Goal: Check status: Check status

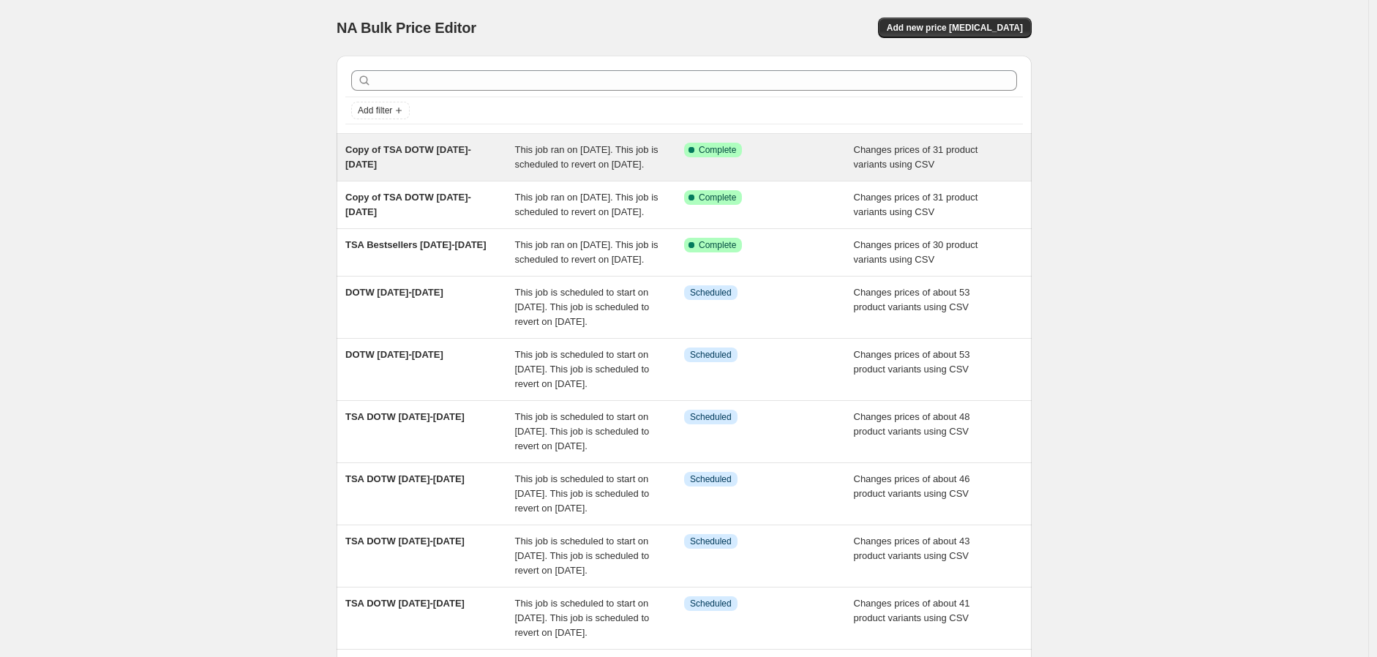
click at [433, 165] on div "Copy of TSA DOTW [DATE]-[DATE]" at bounding box center [430, 157] width 170 height 29
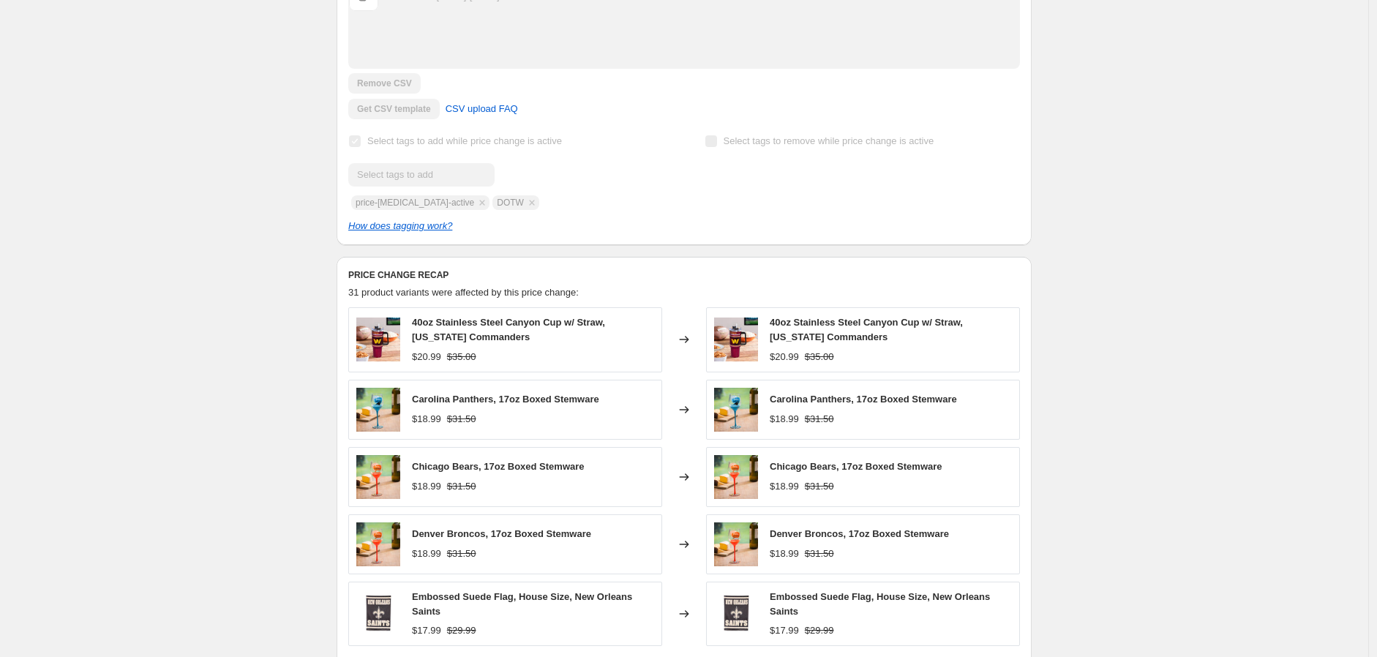
scroll to position [487, 0]
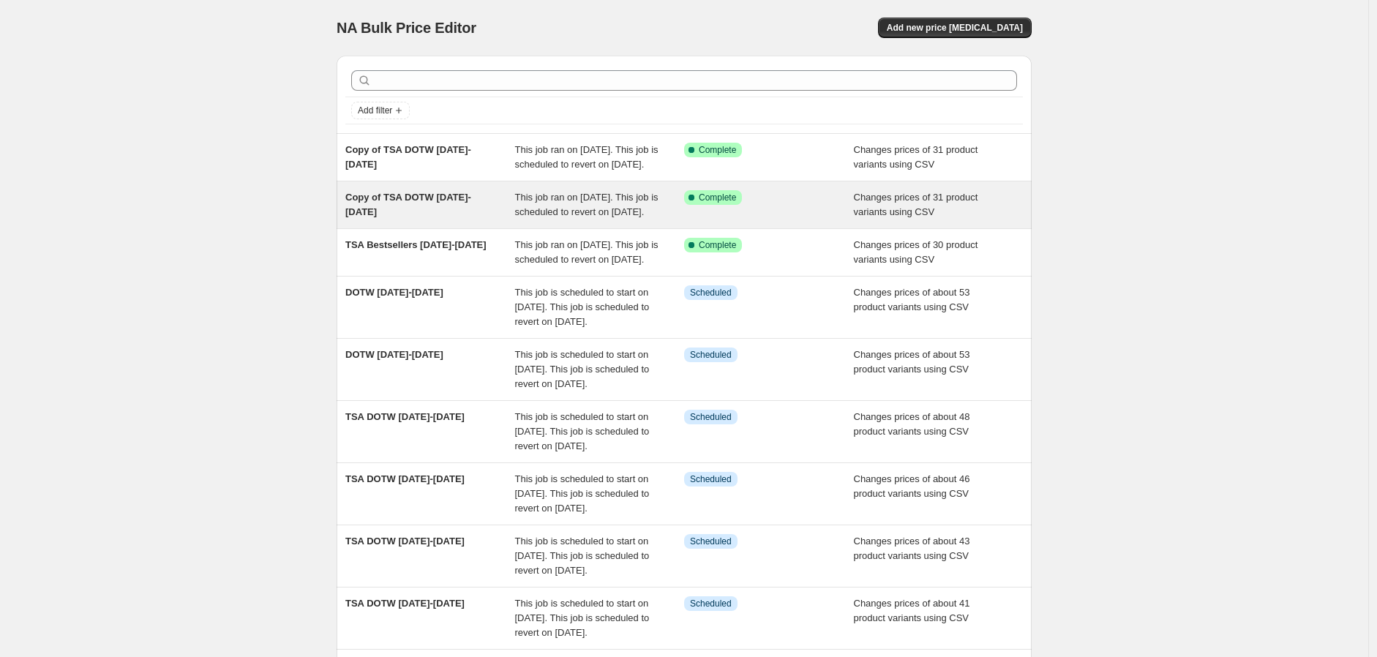
click at [449, 219] on div "Copy of TSA DOTW [DATE]-[DATE]" at bounding box center [430, 204] width 170 height 29
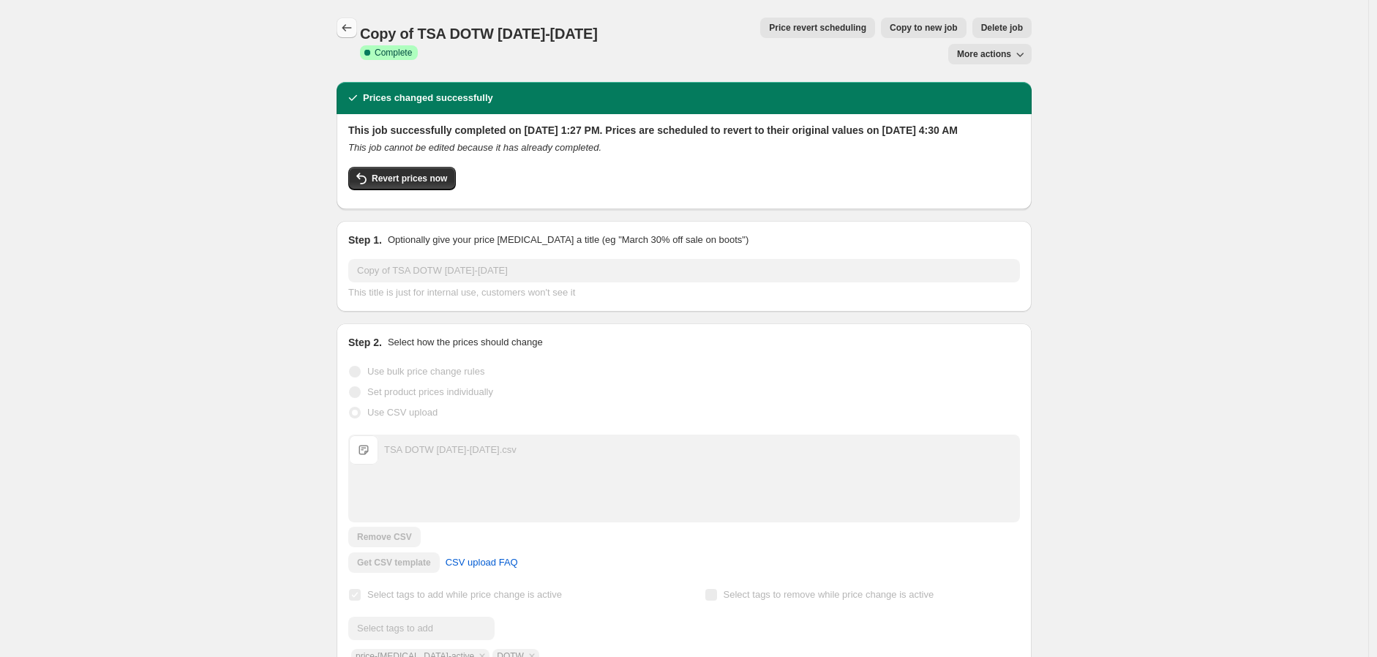
click at [349, 19] on button "Price change jobs" at bounding box center [346, 28] width 20 height 20
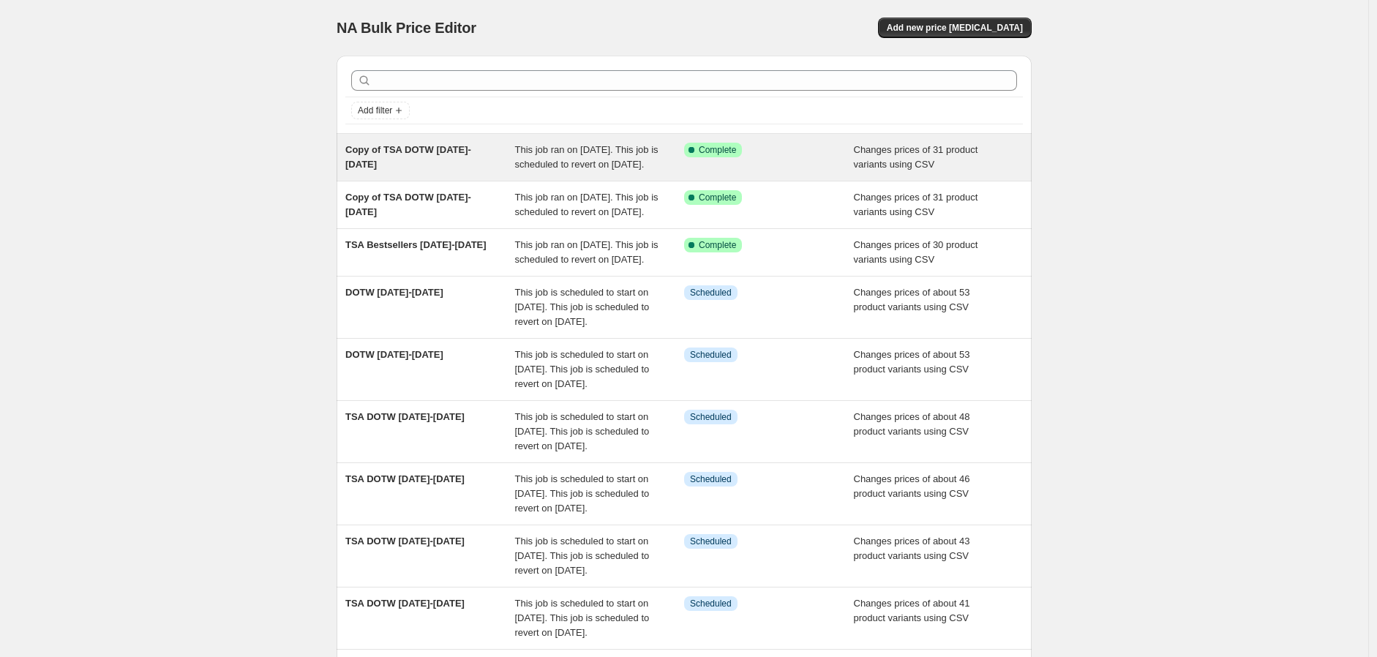
click at [462, 164] on div "Copy of TSA DOTW [DATE]-[DATE]" at bounding box center [430, 157] width 170 height 29
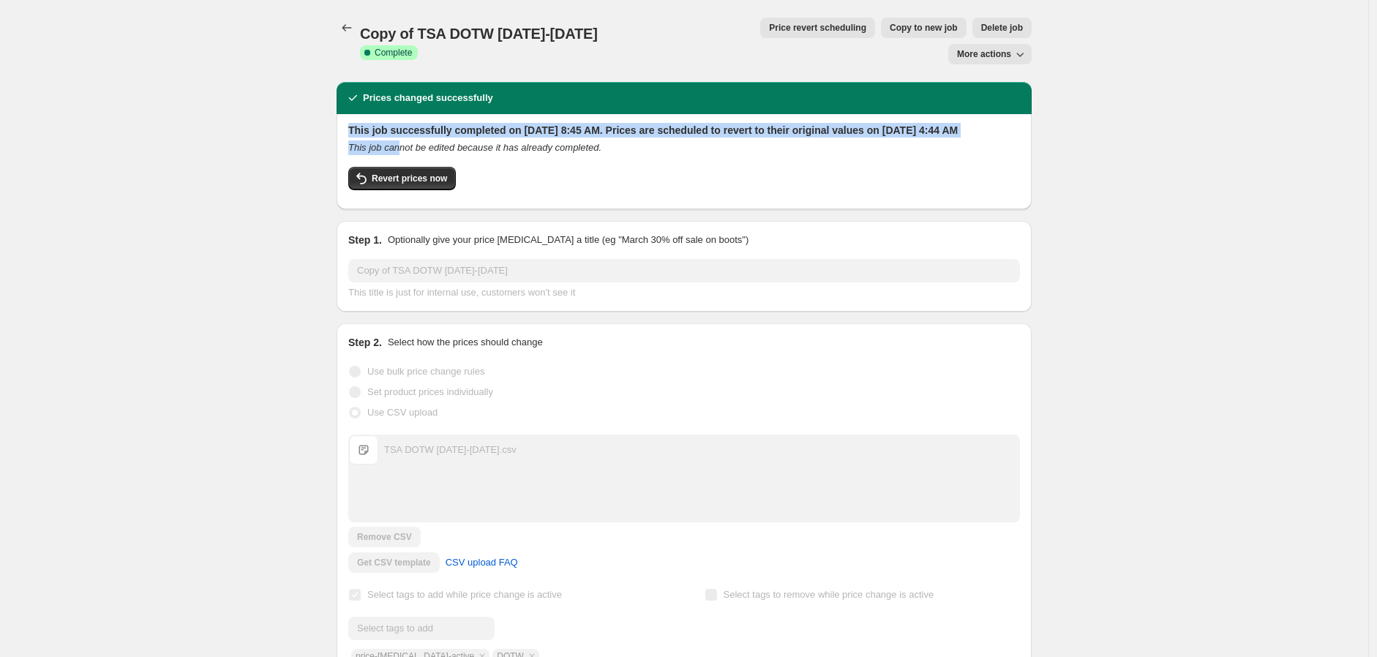
drag, startPoint x: 352, startPoint y: 105, endPoint x: 399, endPoint y: 126, distance: 52.1
click at [399, 126] on div "This job successfully completed on [DATE] 8:45 AM. Prices are scheduled to reve…" at bounding box center [683, 160] width 671 height 75
click at [346, 114] on div "This job successfully completed on [DATE] 8:45 AM. Prices are scheduled to reve…" at bounding box center [683, 161] width 695 height 95
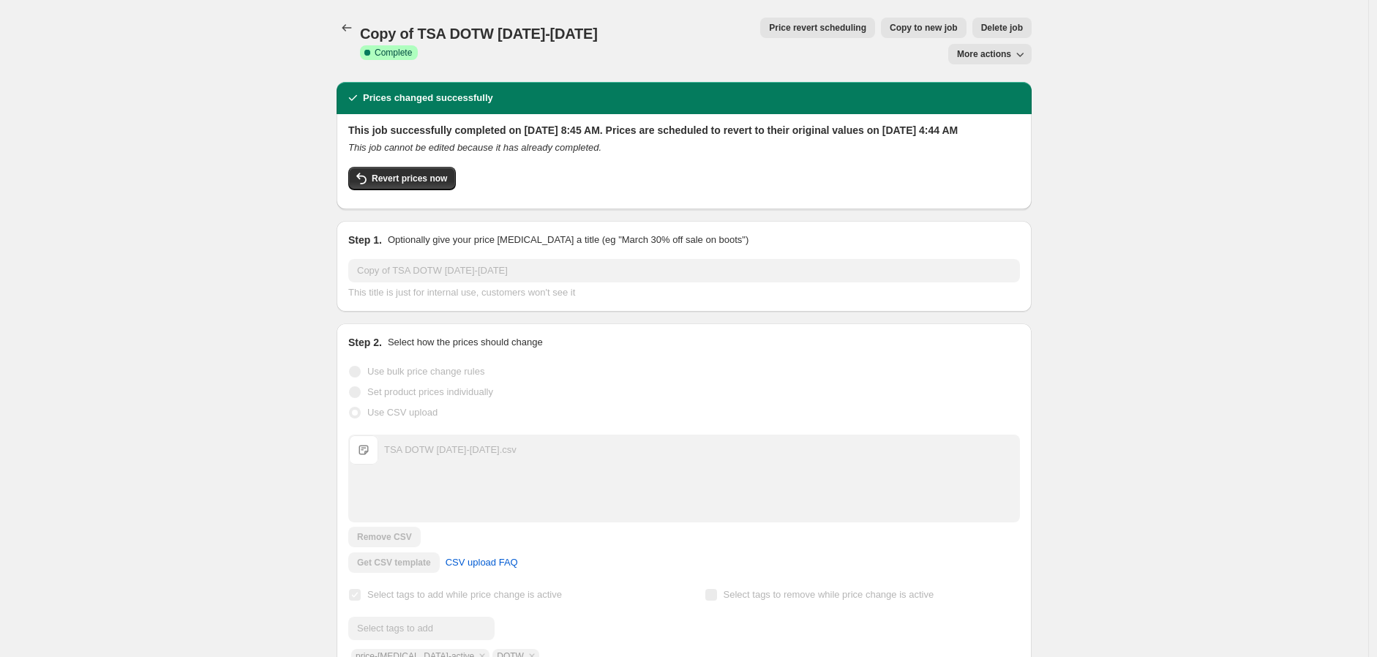
drag, startPoint x: 352, startPoint y: 102, endPoint x: 393, endPoint y: 118, distance: 44.3
click at [393, 123] on h2 "This job successfully completed on [DATE] 8:45 AM. Prices are scheduled to reve…" at bounding box center [683, 130] width 671 height 15
copy h2 "This job successfully completed on [DATE] 8:45 AM. Prices are scheduled to reve…"
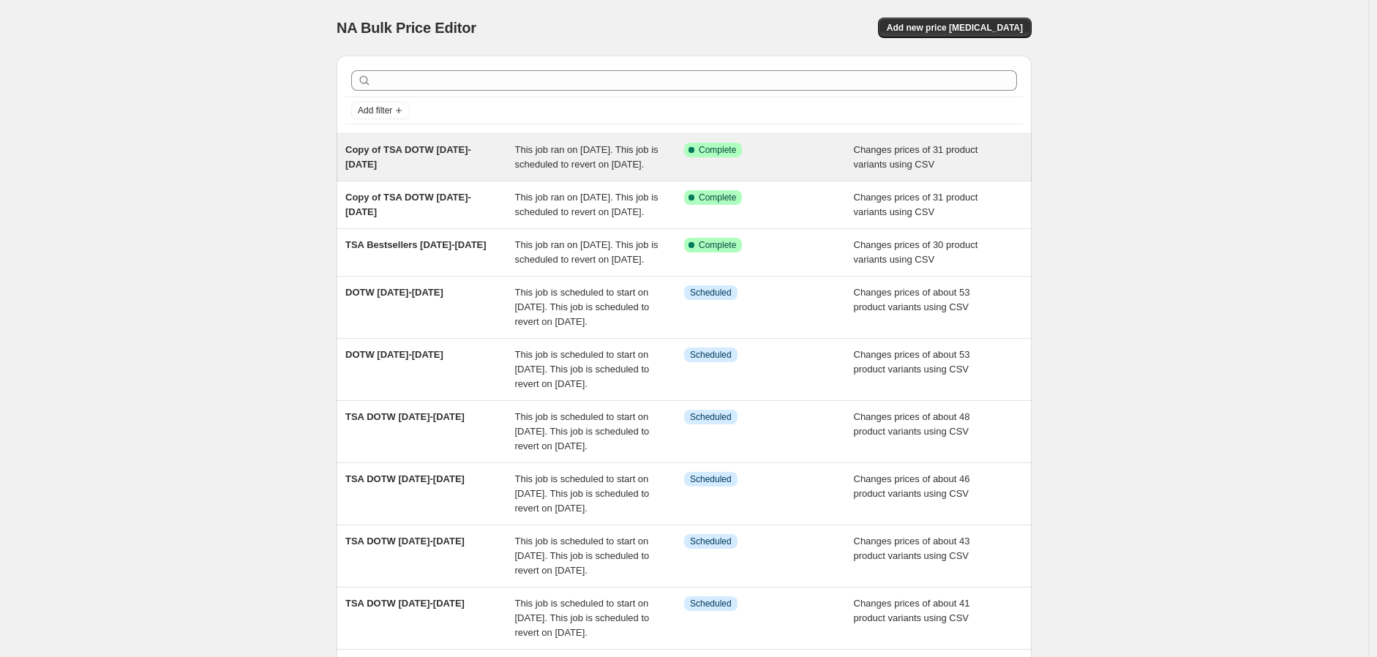
click at [448, 161] on div "Copy of TSA DOTW [DATE]-[DATE]" at bounding box center [430, 157] width 170 height 29
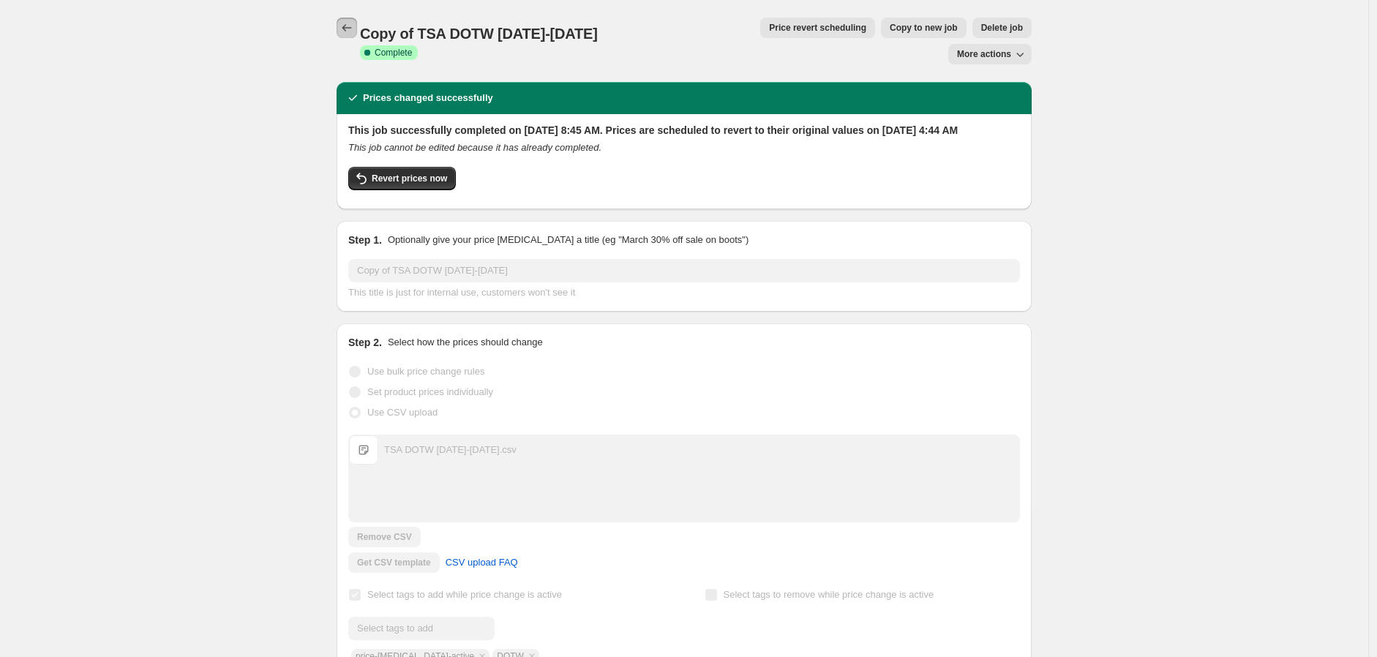
click at [352, 31] on icon "Price change jobs" at bounding box center [346, 27] width 15 height 15
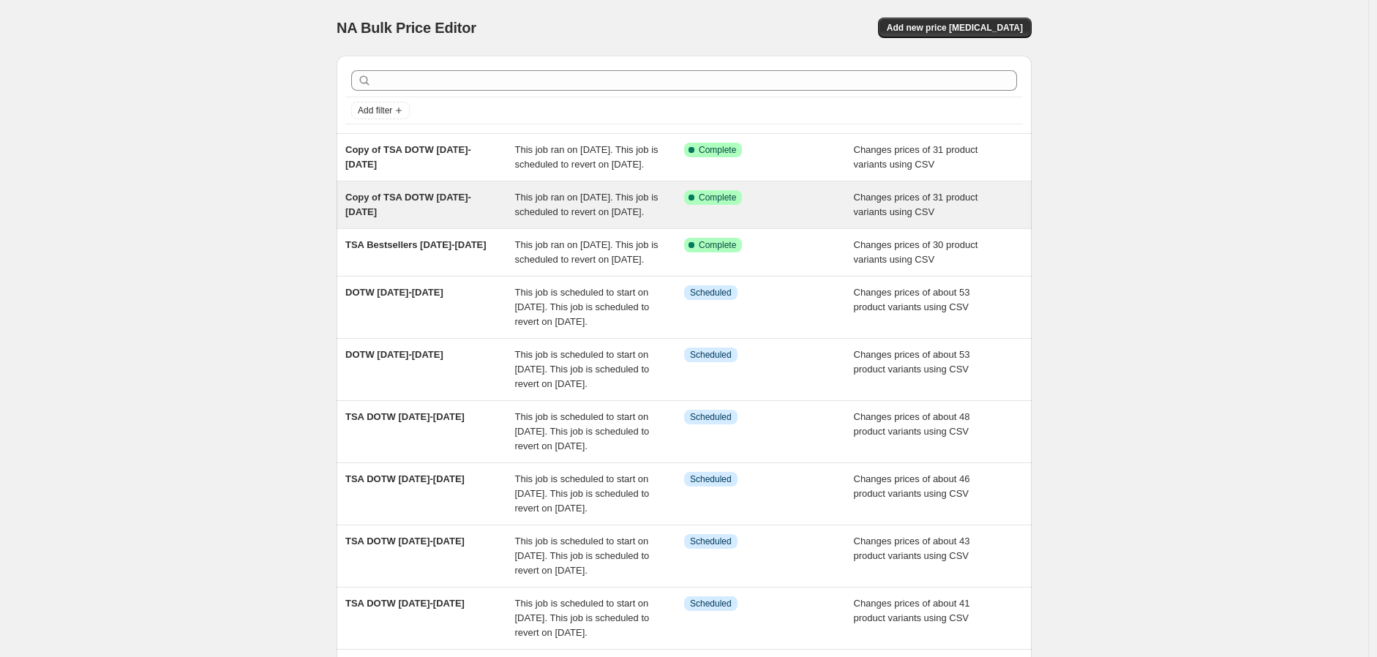
click at [458, 217] on span "Copy of TSA DOTW [DATE]-[DATE]" at bounding box center [408, 205] width 126 height 26
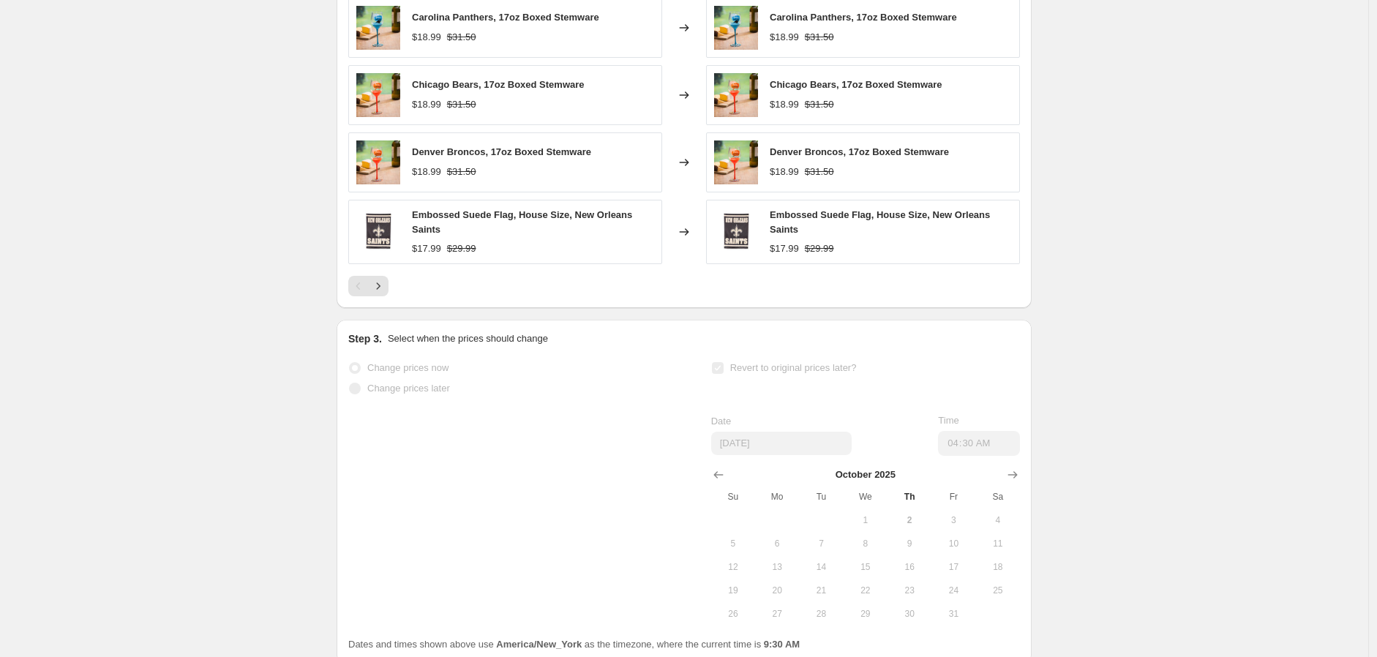
scroll to position [914, 0]
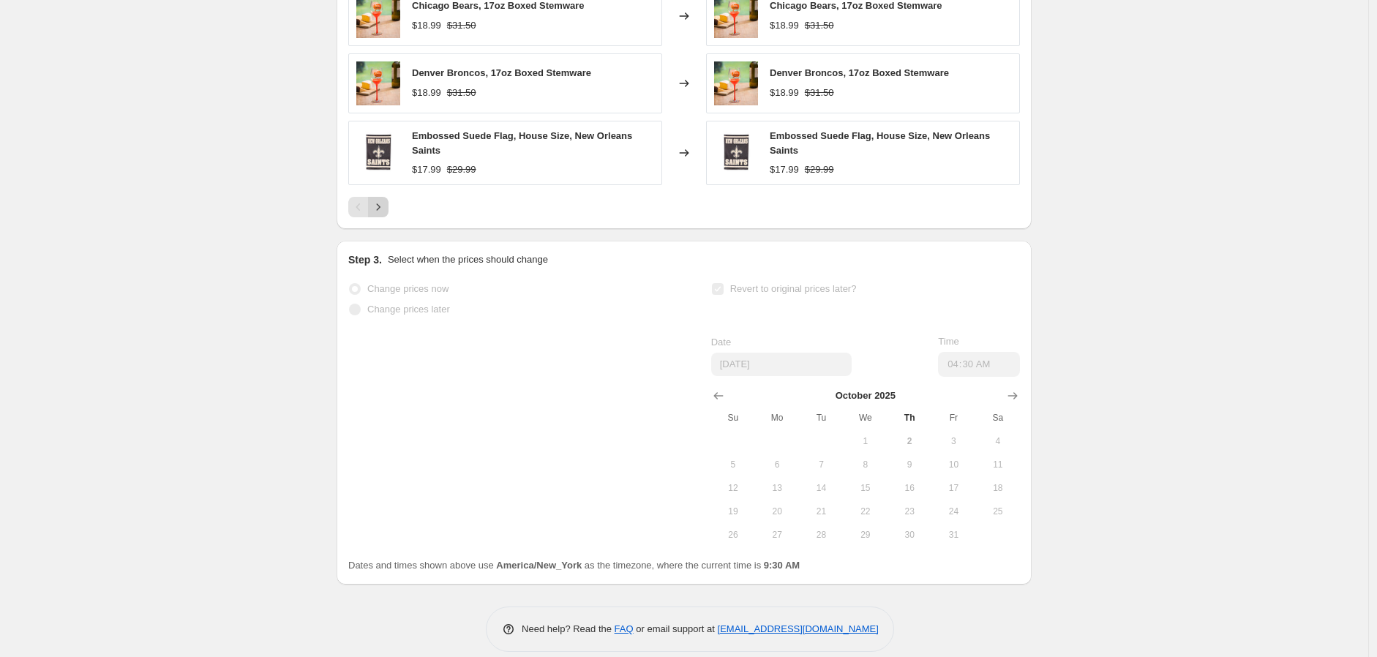
click at [385, 200] on icon "Next" at bounding box center [378, 207] width 15 height 15
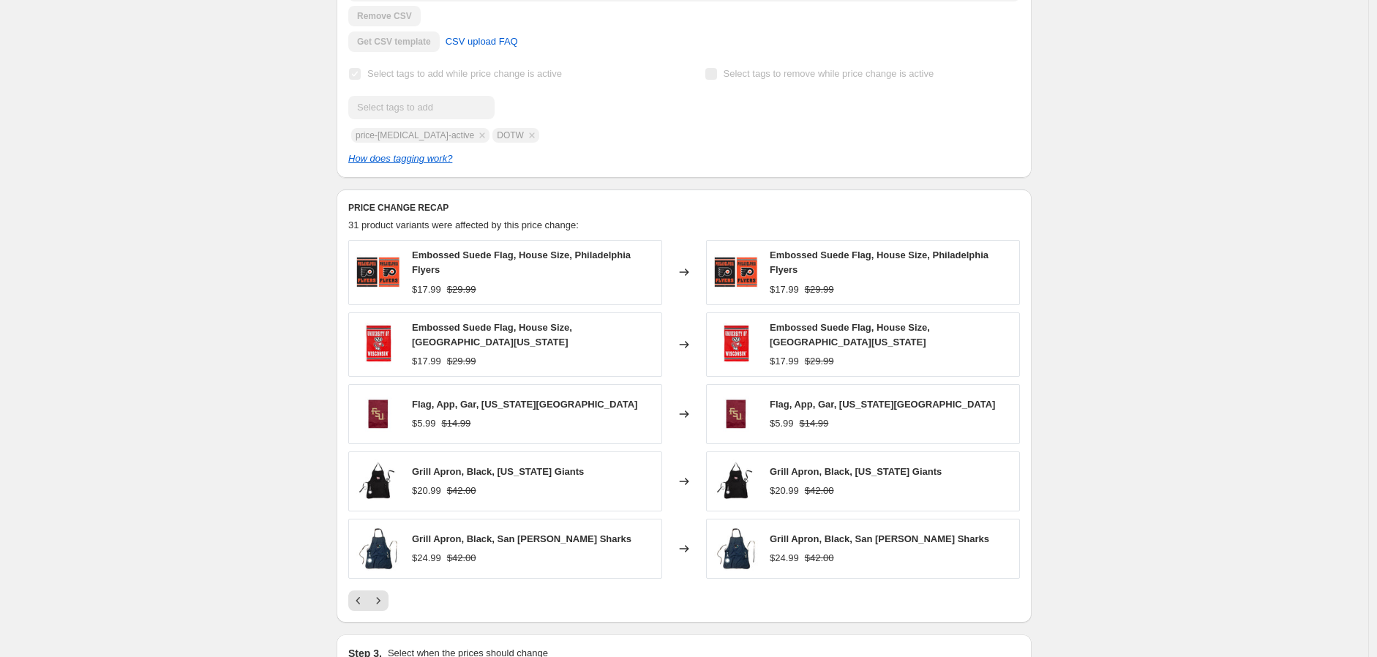
scroll to position [583, 0]
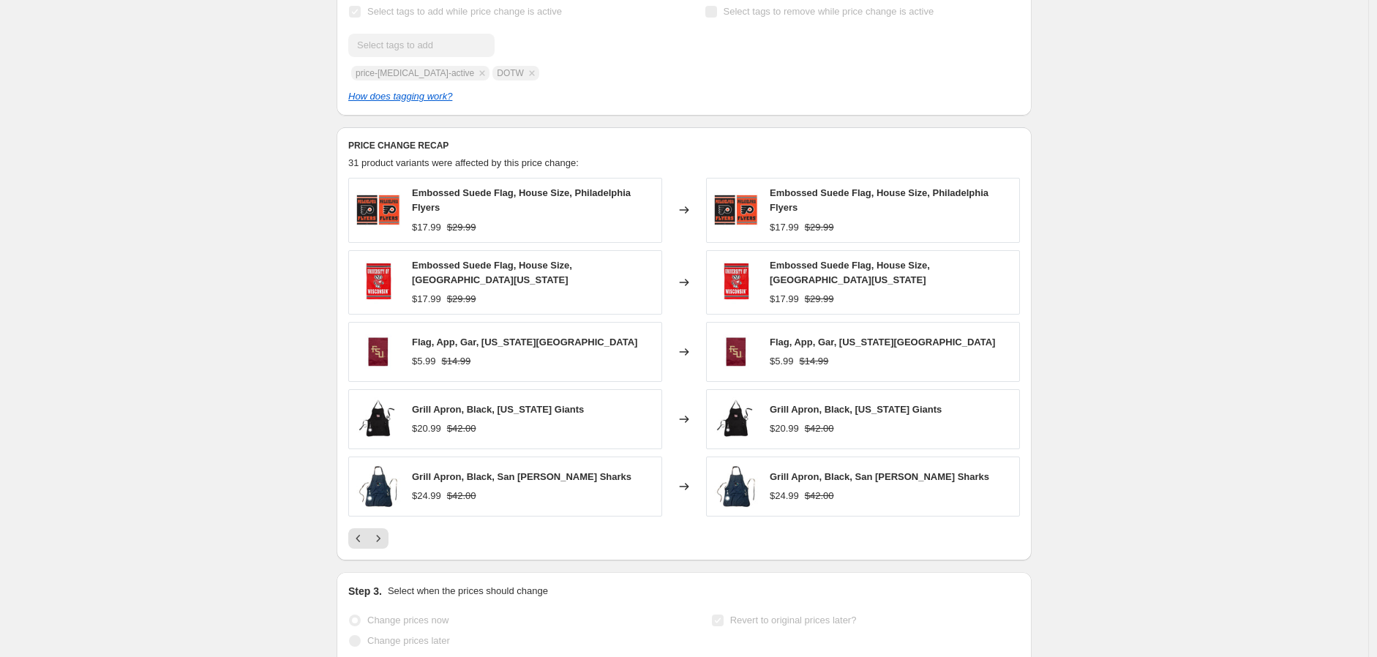
click at [1224, 309] on div "Copy of TSA DOTW 9.25.25-10.2.25. This page is ready Copy of TSA DOTW 9.25.25-1…" at bounding box center [684, 211] width 1368 height 1588
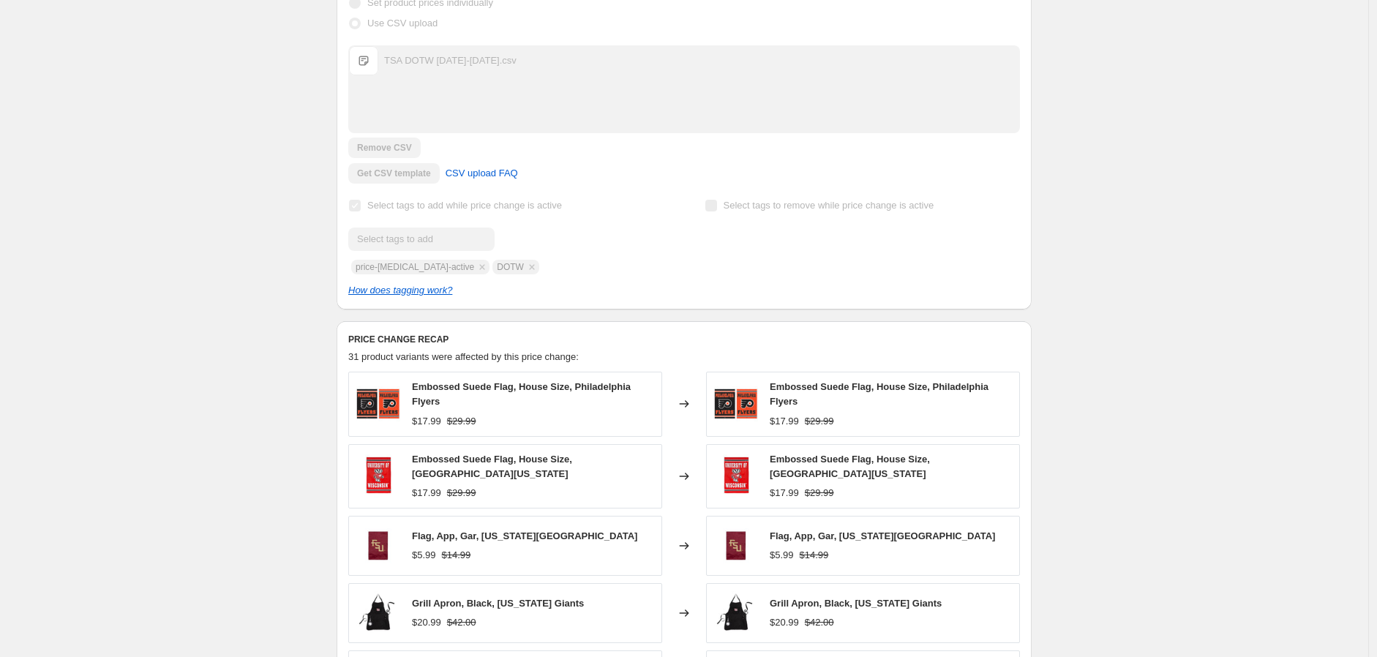
scroll to position [96, 0]
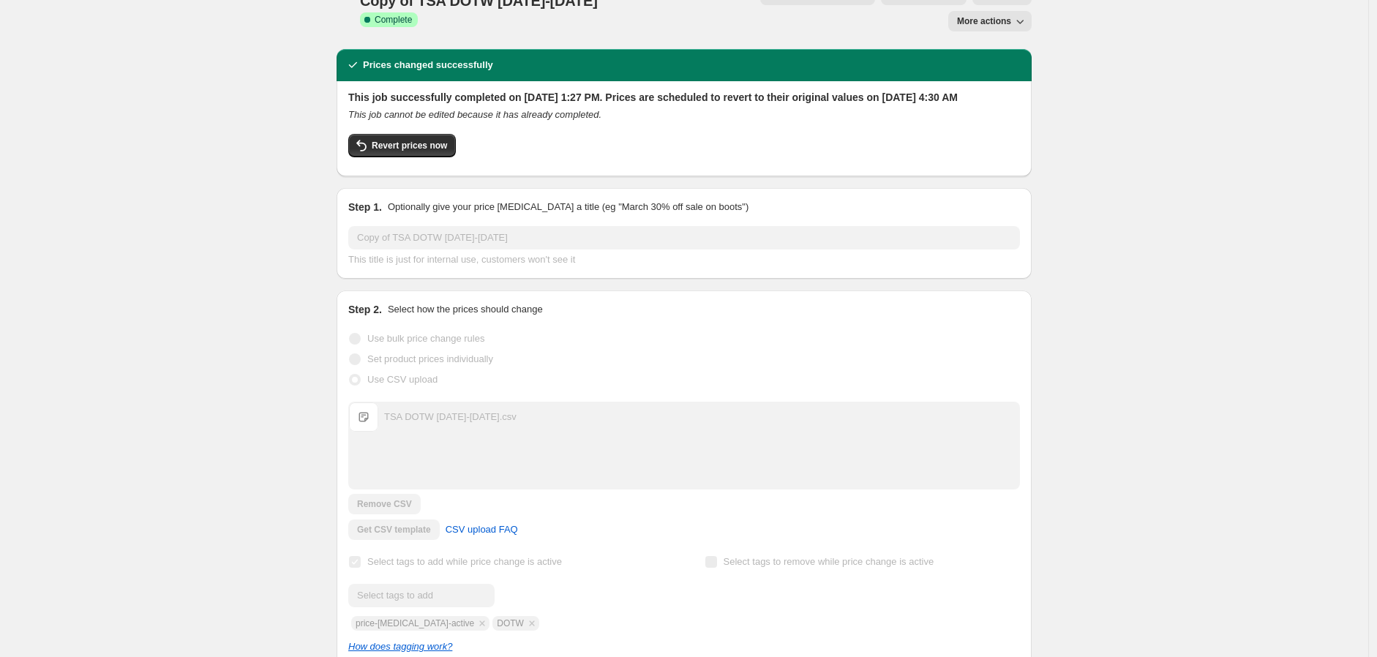
scroll to position [0, 0]
